Goal: Register for event/course

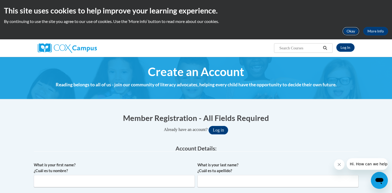
click at [350, 33] on button "Okay" at bounding box center [350, 31] width 17 height 8
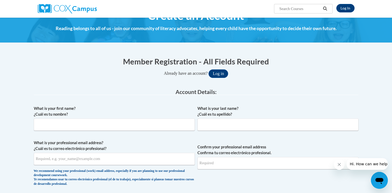
scroll to position [28, 0]
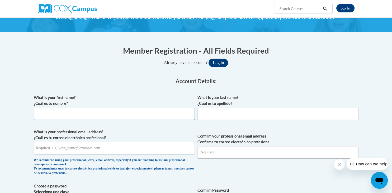
click at [82, 113] on input "What is your first name? ¿Cuál es tu nombre?" at bounding box center [114, 114] width 161 height 12
click at [64, 113] on input "What is your first name? ¿Cuál es tu nombre?" at bounding box center [114, 114] width 161 height 12
type input "Becky"
type input "Schlevensky"
select select "ad49bcad-a171-4b2e-b99c-48b446064914"
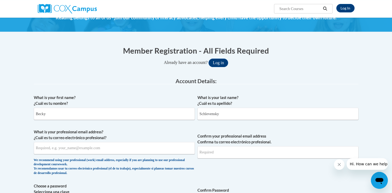
type input "53403"
click at [76, 149] on input "What is your professional email address? ¿Cuál es tu correo electrónico profesi…" at bounding box center [114, 148] width 161 height 12
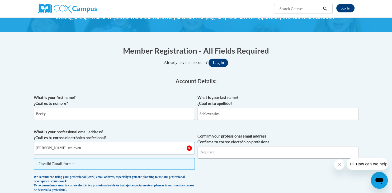
click at [76, 149] on input "Becky.schleven" at bounding box center [114, 148] width 161 height 12
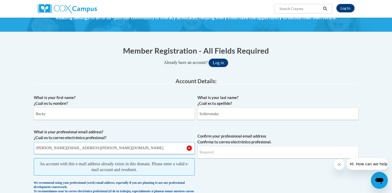
drag, startPoint x: 114, startPoint y: 148, endPoint x: 43, endPoint y: 150, distance: 71.3
click at [34, 143] on input "Becky.schlevensky@rusd.org" at bounding box center [114, 148] width 161 height 12
type input "Becky.schlevensky@rusd.org"
click at [226, 148] on input "Confirm your professional email address Confirma tu correo electrónico profesio…" at bounding box center [277, 152] width 161 height 12
click at [225, 151] on input "Confirm your professional email address Confirma tu correo electrónico profesio…" at bounding box center [277, 152] width 161 height 12
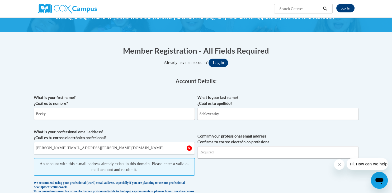
click at [131, 167] on span "An account with this e-mail address already exists in this domain. Please enter…" at bounding box center [114, 166] width 161 height 17
click at [231, 58] on div "Member Registration - All Fields Required Already have an account? Log in" at bounding box center [196, 56] width 325 height 22
click at [226, 60] on button "Log in" at bounding box center [219, 63] width 20 height 8
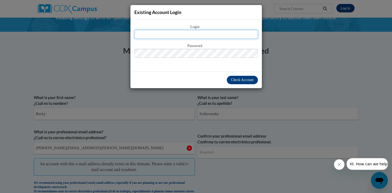
click at [182, 34] on input "text" at bounding box center [196, 34] width 124 height 9
type input "[EMAIL_ADDRESS][DOMAIN_NAME]"
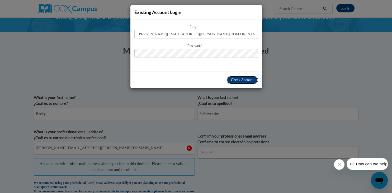
click at [244, 81] on span "Check Account" at bounding box center [242, 80] width 23 height 4
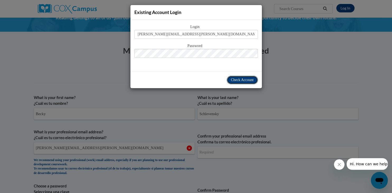
click at [246, 78] on span "Check Account" at bounding box center [242, 80] width 23 height 4
click at [342, 59] on div "Existing Account Login Login becky.schlevensky@rusd.org Password Check Account" at bounding box center [196, 96] width 392 height 193
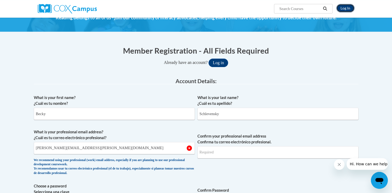
click at [351, 7] on link "Log In" at bounding box center [345, 8] width 18 height 8
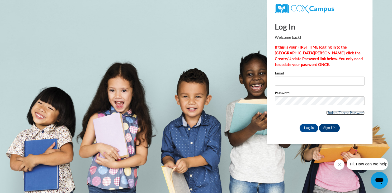
click at [351, 113] on link "Update/Forgot Password" at bounding box center [345, 113] width 38 height 4
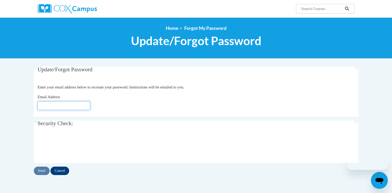
click at [79, 105] on input "Email Address" at bounding box center [63, 105] width 53 height 9
type input "[EMAIL_ADDRESS][DOMAIN_NAME]"
click at [40, 170] on input "Send" at bounding box center [42, 171] width 16 height 8
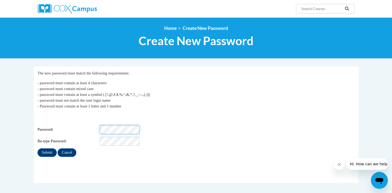
click at [0, 122] on html "Search Search... <en>My Learning</en><fr>New fr_My Learning</fr><it>New it_My L…" at bounding box center [196, 96] width 392 height 193
click at [37, 148] on input "Submit" at bounding box center [46, 152] width 19 height 8
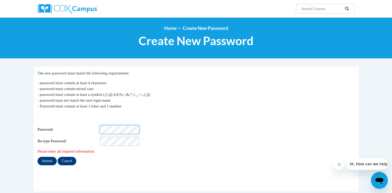
click at [0, 123] on html "Search Search... <en>My Learning</en><fr>New fr_My Learning</fr><it>New it_My L…" at bounding box center [196, 96] width 392 height 193
click at [46, 157] on input "Submit" at bounding box center [46, 161] width 19 height 8
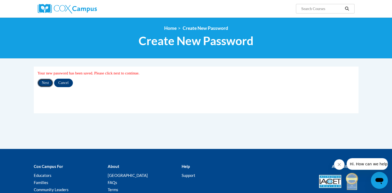
click at [45, 83] on input "Next" at bounding box center [45, 83] width 16 height 8
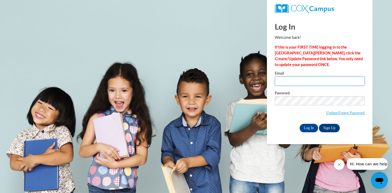
click at [290, 78] on input "Email" at bounding box center [320, 81] width 90 height 9
type input "becky.schlevensky@rusd.org"
click at [309, 127] on input "Log In" at bounding box center [309, 128] width 18 height 8
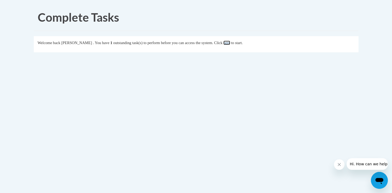
click at [230, 43] on link "here" at bounding box center [226, 43] width 7 height 4
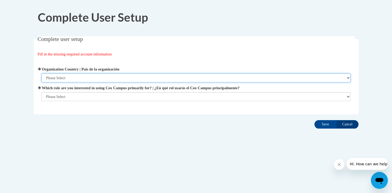
select select "ad49bcad-a171-4b2e-b99c-48b446064914"
click option "[GEOGRAPHIC_DATA] | [GEOGRAPHIC_DATA]" at bounding box center [0, 0] width 0 height 0
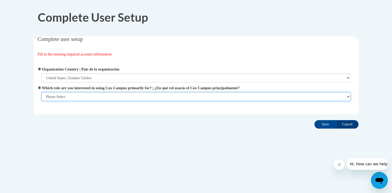
click at [41, 92] on select "Please Select College/University | Colegio/Universidad Community/Nonprofit Part…" at bounding box center [195, 96] width 309 height 9
select select "fbf2d438-af2f-41f8-98f1-81c410e29de3"
click option "Educator | Educador(a)" at bounding box center [0, 0] width 0 height 0
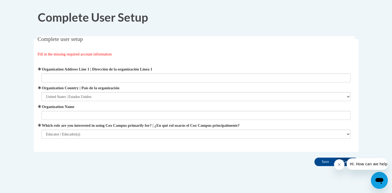
click at [83, 108] on label "Organization Name" at bounding box center [195, 107] width 309 height 6
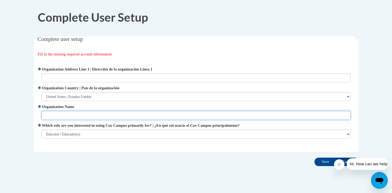
click at [83, 111] on input "Organization Name" at bounding box center [195, 115] width 309 height 9
click at [78, 115] on input "Organization Name" at bounding box center [195, 115] width 309 height 9
type input "[GEOGRAPHIC_DATA]"
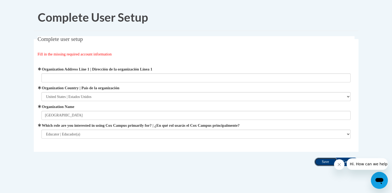
click at [325, 162] on input "Save" at bounding box center [325, 162] width 22 height 8
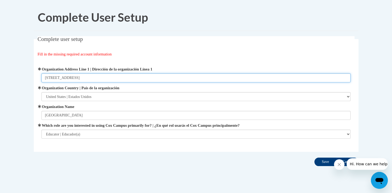
type input "[STREET_ADDRESS]"
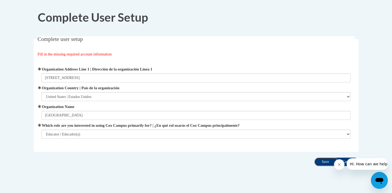
click at [323, 161] on input "Save" at bounding box center [325, 162] width 22 height 8
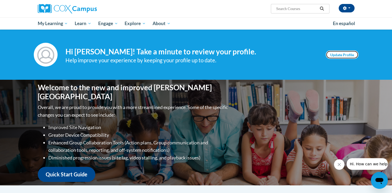
click at [342, 52] on link "Update Profile" at bounding box center [342, 54] width 33 height 8
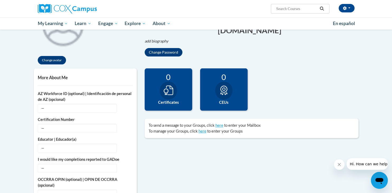
click at [166, 92] on icon at bounding box center [169, 91] width 10 height 10
click at [169, 100] on label "Certificates" at bounding box center [169, 103] width 40 height 6
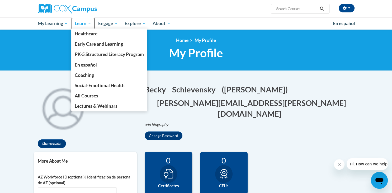
click at [82, 20] on link "Learn" at bounding box center [82, 23] width 23 height 12
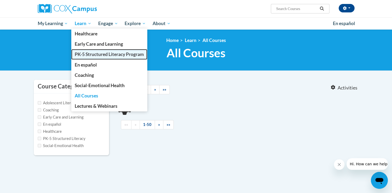
click at [123, 53] on span "PK-5 Structured Literacy Program" at bounding box center [109, 54] width 69 height 6
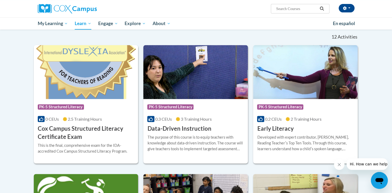
scroll to position [167, 0]
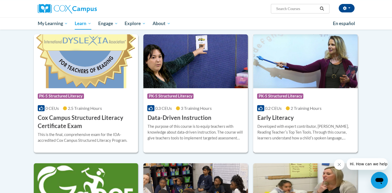
click at [292, 116] on h3 "Early Literacy" at bounding box center [275, 118] width 36 height 8
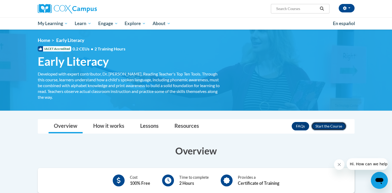
click at [329, 125] on button "Enroll" at bounding box center [328, 126] width 35 height 8
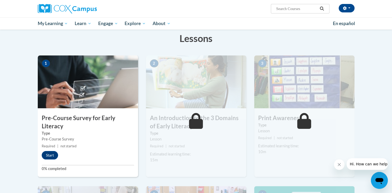
scroll to position [111, 0]
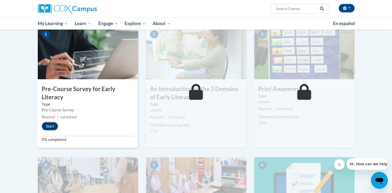
click at [51, 125] on button "Start" at bounding box center [50, 126] width 16 height 8
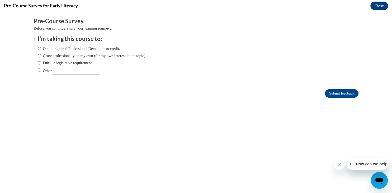
scroll to position [0, 0]
click at [37, 49] on ol "I'm taking this course to: Obtain required Professional Development credit. Gro…" at bounding box center [196, 59] width 325 height 48
click at [41, 47] on input "Obtain required Professional Development credit." at bounding box center [39, 49] width 3 height 6
radio input "true"
click at [337, 91] on input "Submit feedback" at bounding box center [341, 93] width 33 height 8
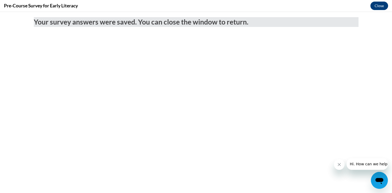
click at [380, 5] on button "Close" at bounding box center [379, 6] width 18 height 8
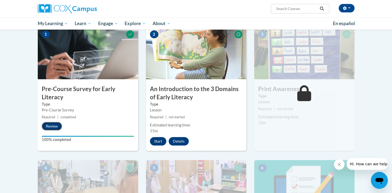
click at [49, 124] on button "Review" at bounding box center [52, 126] width 20 height 8
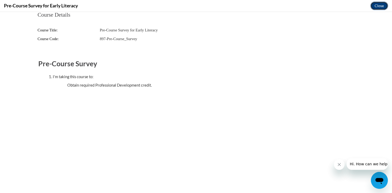
click at [375, 5] on button "Close" at bounding box center [379, 6] width 18 height 8
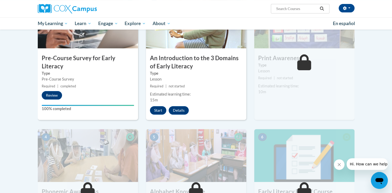
scroll to position [139, 0]
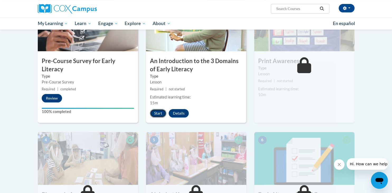
click at [158, 112] on button "Start" at bounding box center [158, 113] width 16 height 8
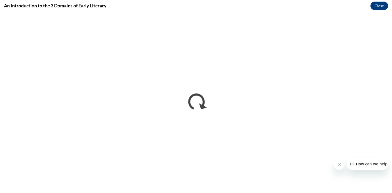
scroll to position [0, 0]
click at [337, 163] on button "Close message from company" at bounding box center [339, 164] width 11 height 11
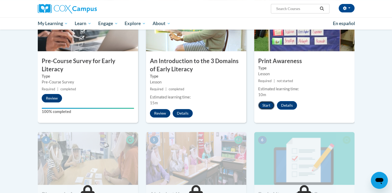
click at [267, 105] on button "Start" at bounding box center [266, 105] width 16 height 8
